Goal: Contribute content: Contribute content

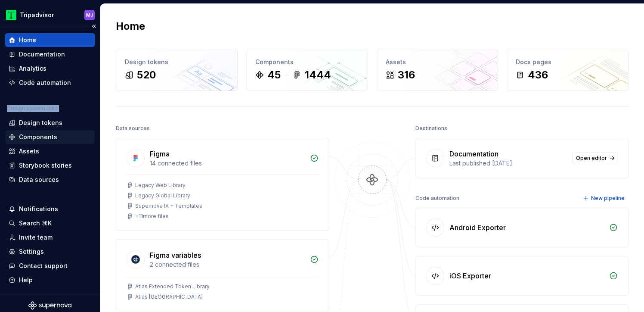
click at [62, 134] on div "Components" at bounding box center [50, 137] width 83 height 9
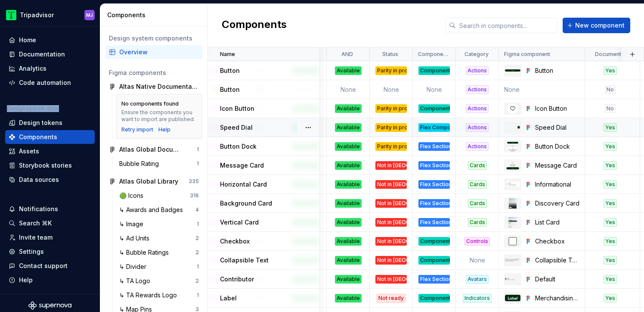
scroll to position [0, 242]
click at [574, 57] on html "Tripadvisor MJ Home Documentation Analytics Code automation Design system data …" at bounding box center [322, 156] width 644 height 312
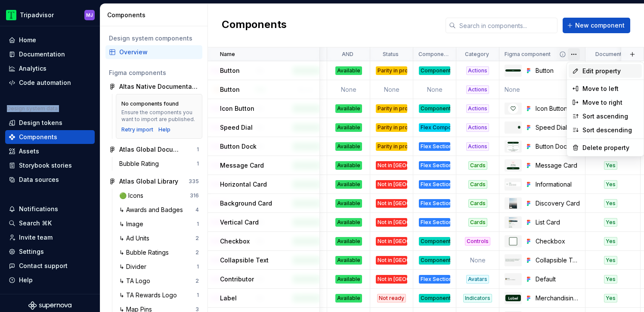
click at [590, 70] on span "Edit property" at bounding box center [611, 71] width 56 height 9
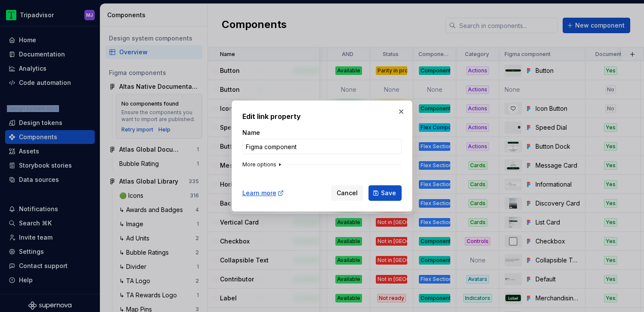
click at [276, 164] on icon "button" at bounding box center [279, 164] width 7 height 7
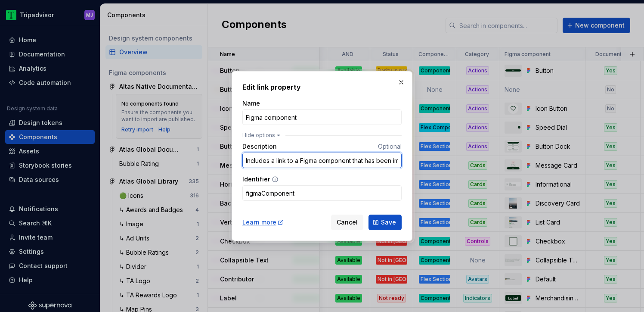
click at [304, 159] on input "Includes a link to a Figma component that has been imported to Supernova" at bounding box center [321, 160] width 159 height 16
drag, startPoint x: 304, startPoint y: 159, endPoint x: 423, endPoint y: 160, distance: 119.3
click at [423, 160] on div "Edit link property Name Figma component Hide options Description Optional Inclu…" at bounding box center [322, 156] width 644 height 312
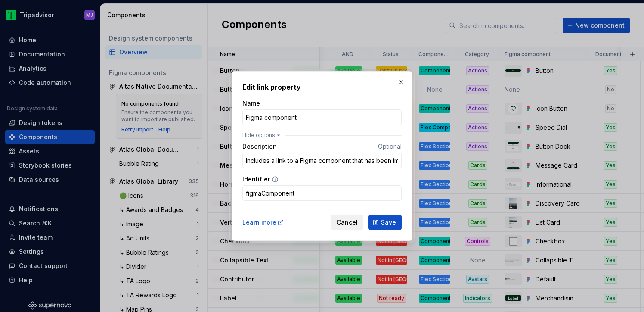
click at [346, 218] on span "Cancel" at bounding box center [347, 222] width 21 height 9
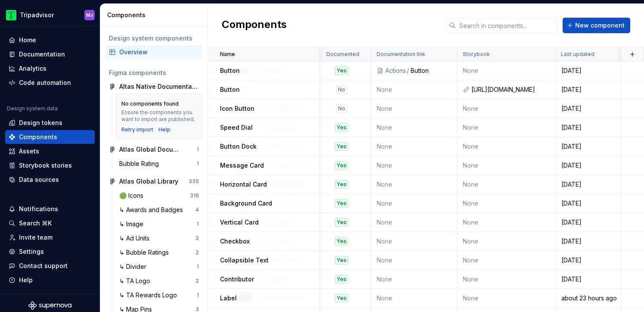
scroll to position [0, 512]
click at [631, 54] on button "button" at bounding box center [633, 54] width 12 height 12
click at [604, 38] on div "Components New component" at bounding box center [426, 25] width 436 height 43
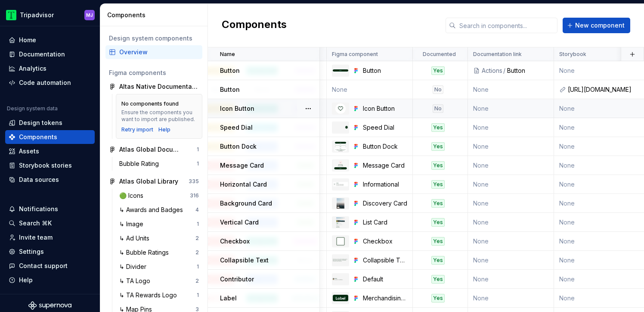
scroll to position [0, 392]
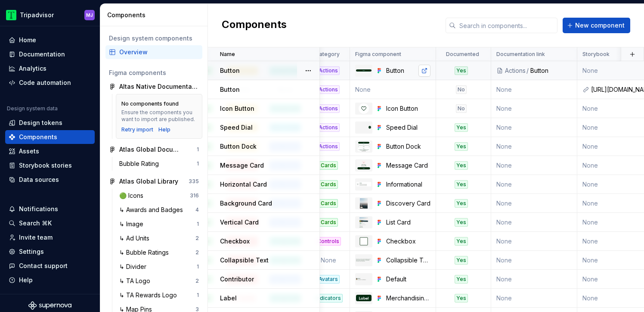
click at [426, 71] on link at bounding box center [425, 71] width 12 height 12
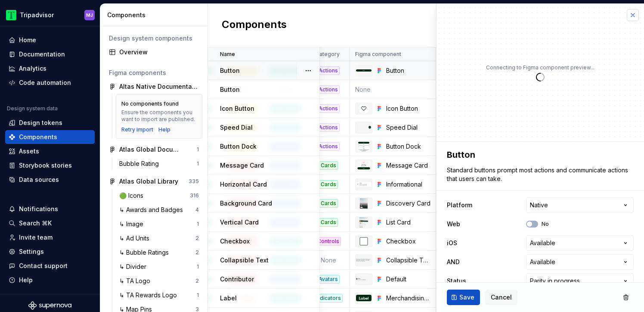
type textarea "*"
click at [636, 15] on button "button" at bounding box center [633, 15] width 12 height 12
